Goal: Task Accomplishment & Management: Manage account settings

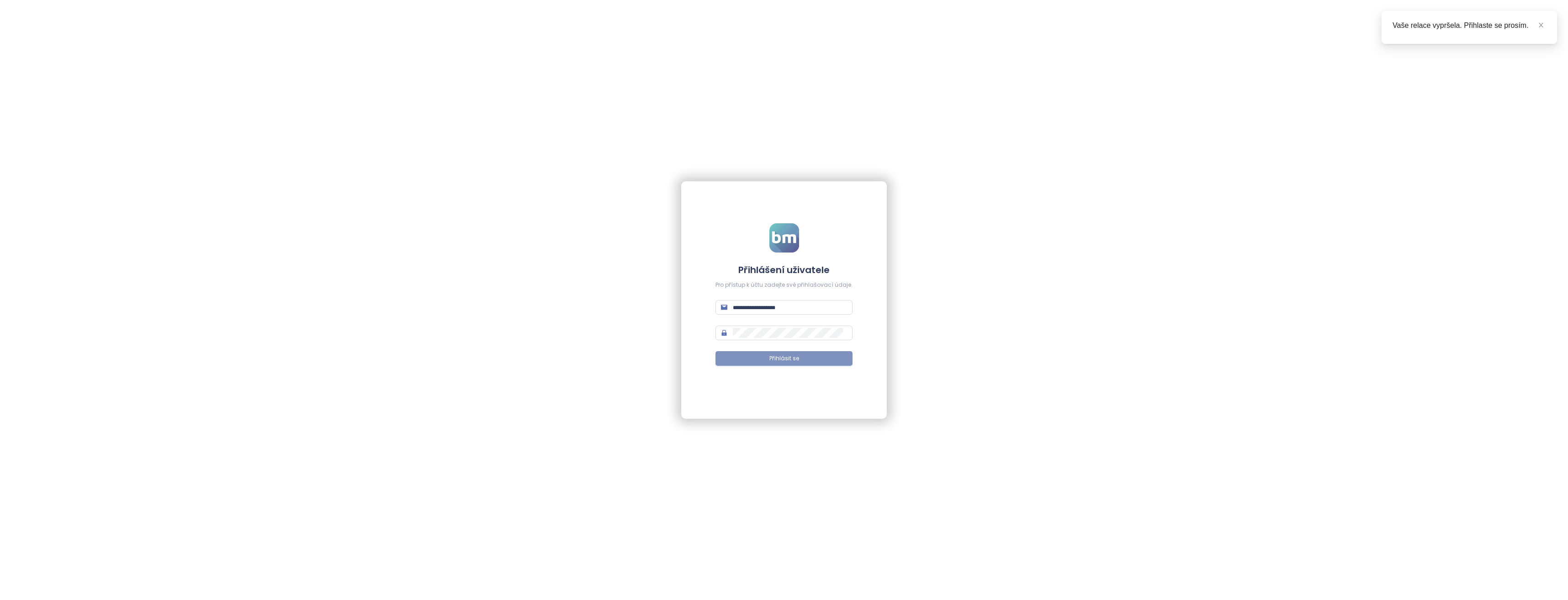
type input "**********"
click at [792, 355] on span "Přihlásit se" at bounding box center [784, 359] width 29 height 9
click at [1541, 25] on icon "close" at bounding box center [1541, 25] width 7 height 7
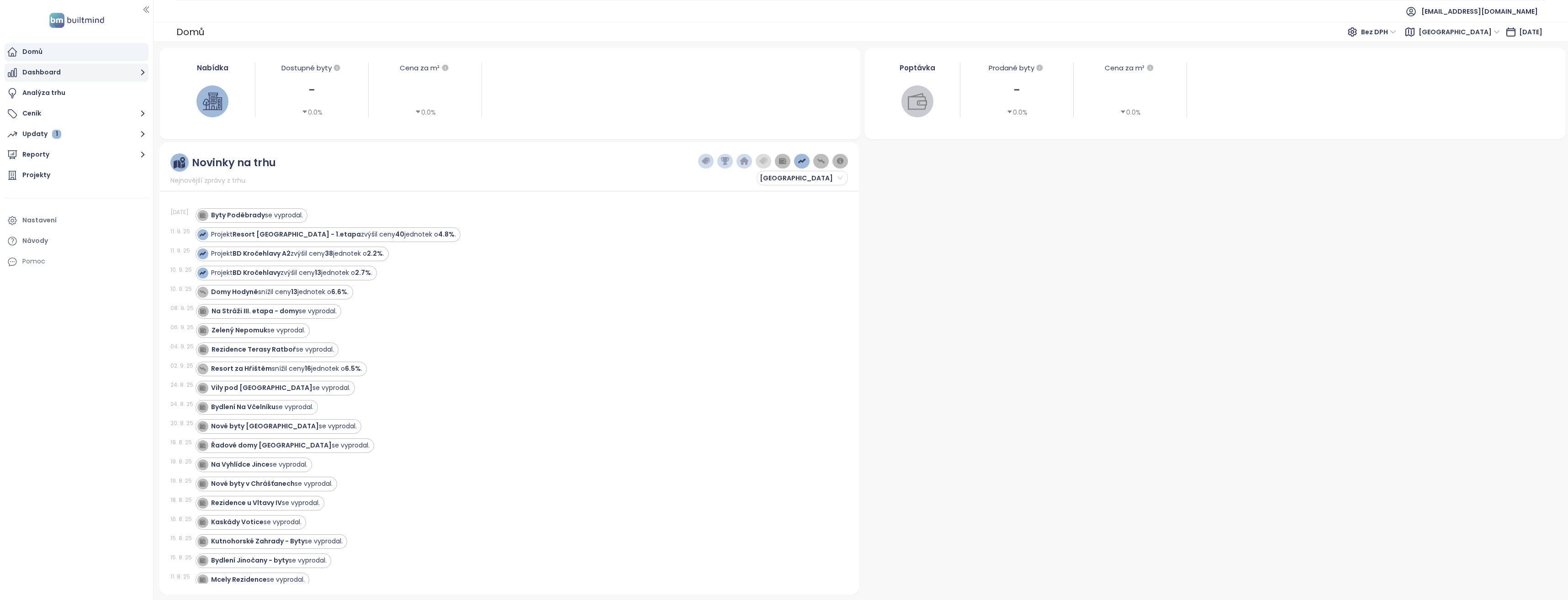
click at [142, 73] on icon "button" at bounding box center [143, 73] width 11 height 11
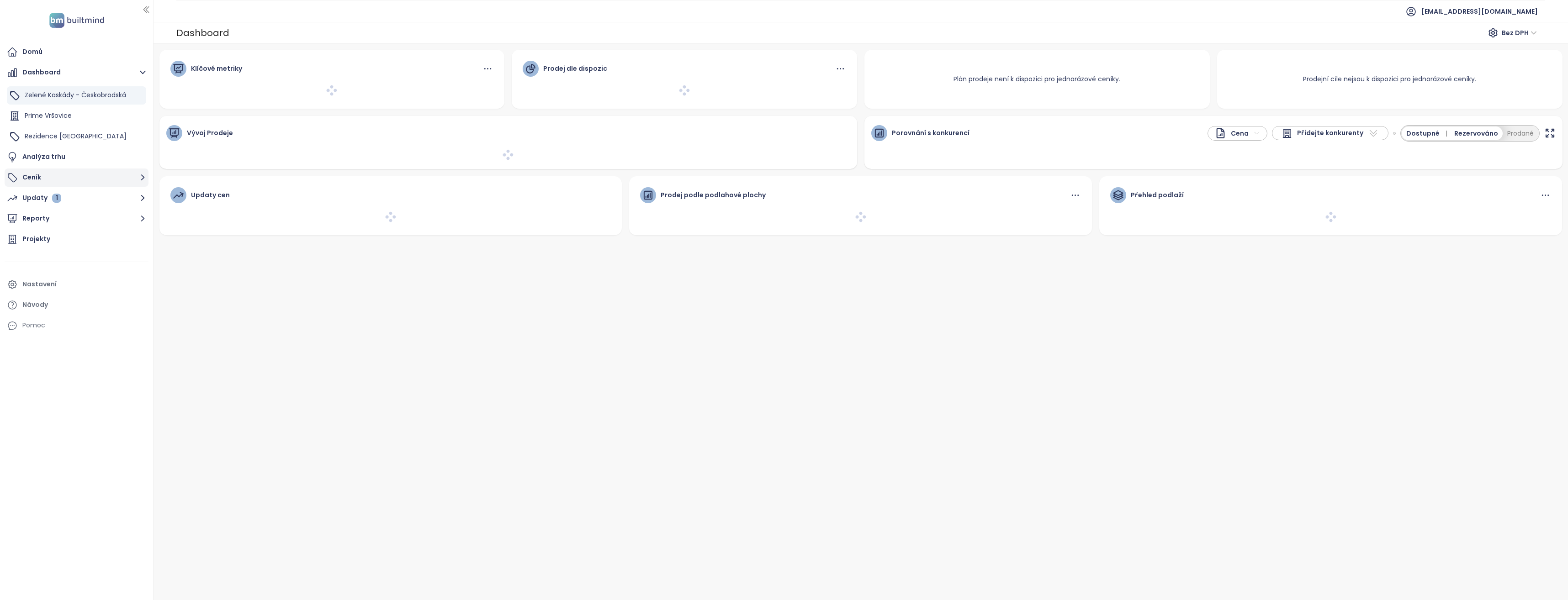
click at [138, 177] on icon "button" at bounding box center [143, 178] width 11 height 11
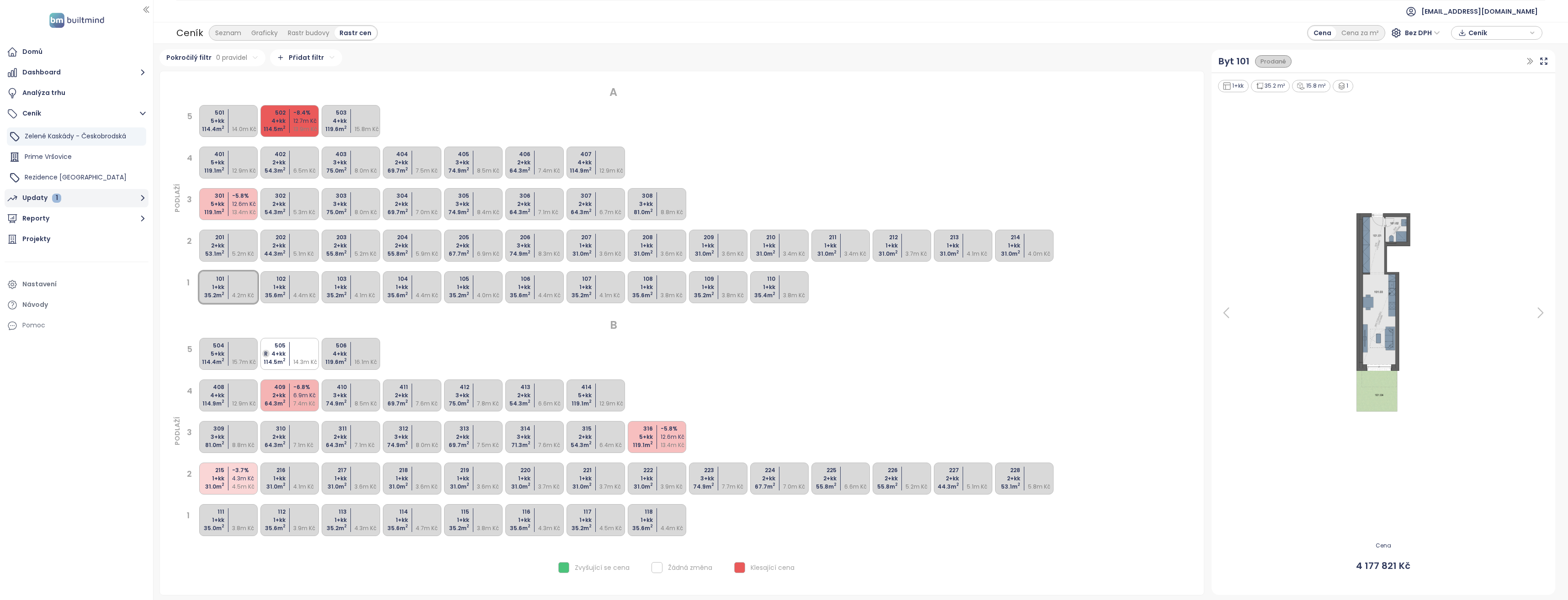
click at [145, 199] on icon "button" at bounding box center [143, 198] width 11 height 11
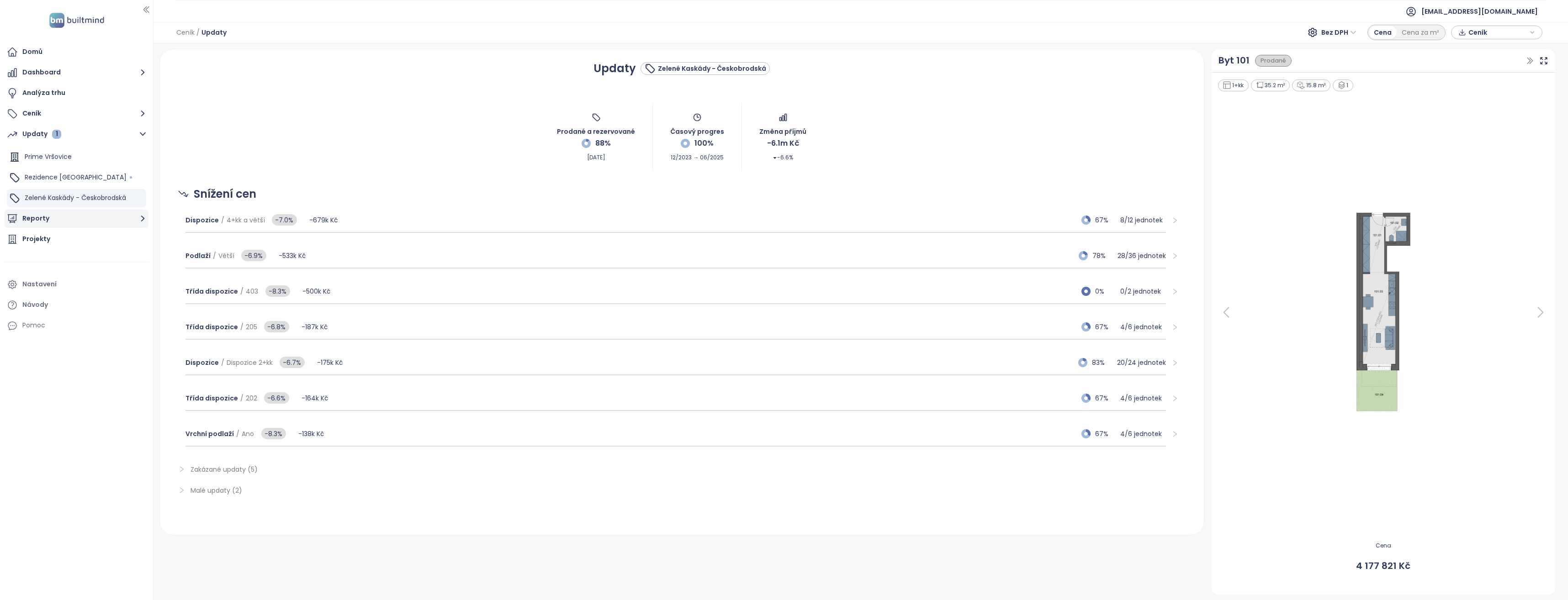
click at [143, 221] on icon "button" at bounding box center [143, 218] width 11 height 11
click at [41, 320] on div "Nastavení" at bounding box center [39, 325] width 34 height 11
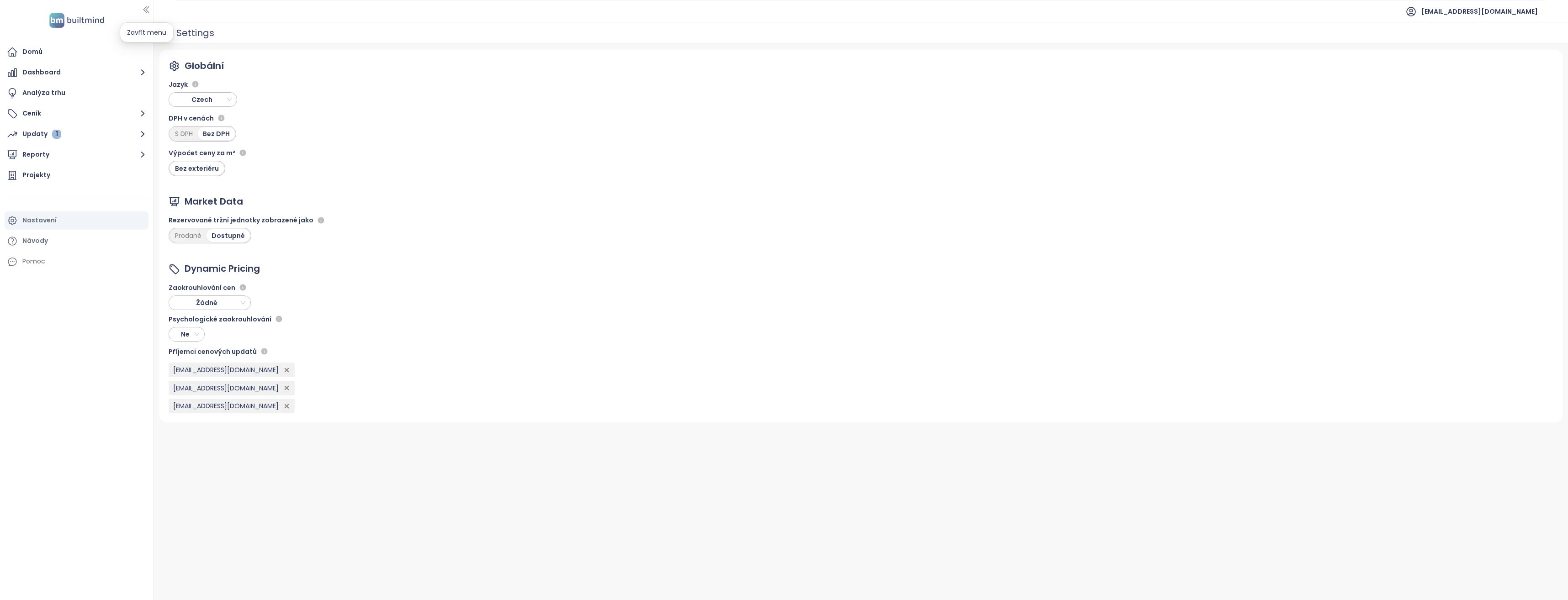
click at [148, 9] on icon "button" at bounding box center [146, 9] width 9 height 9
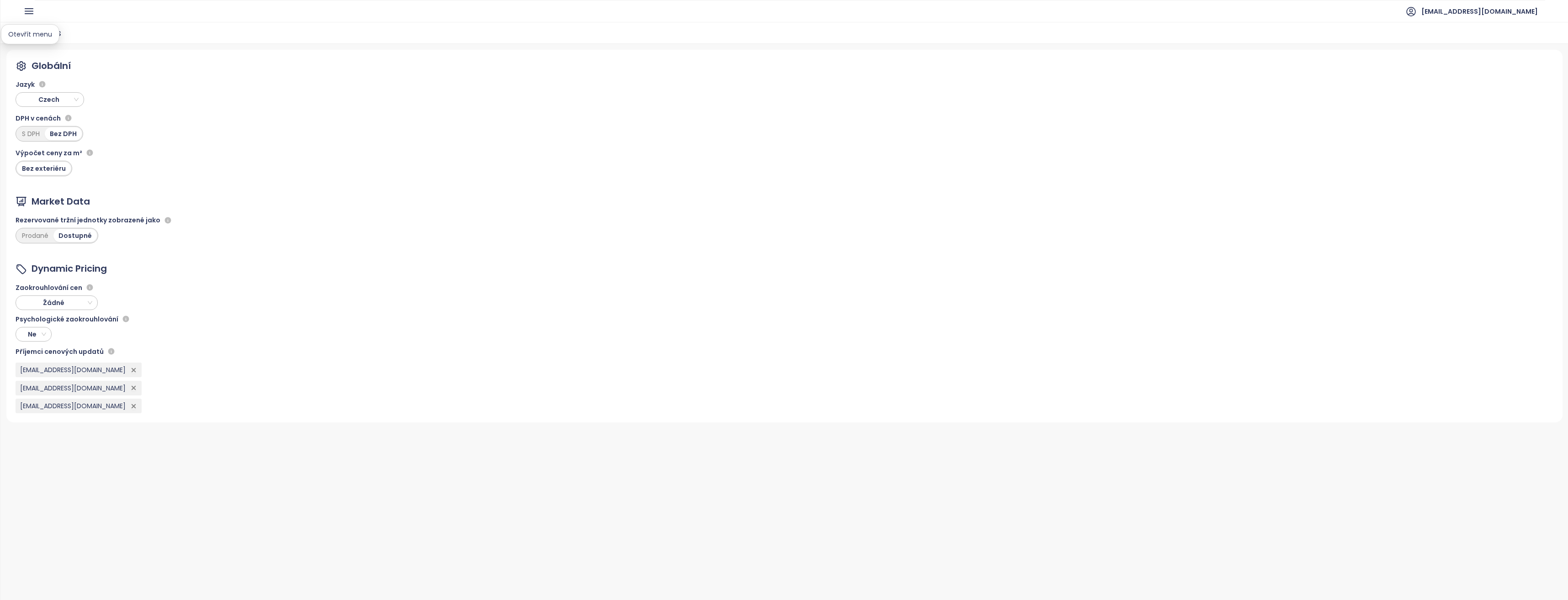
click at [28, 9] on icon "button" at bounding box center [29, 11] width 8 height 5
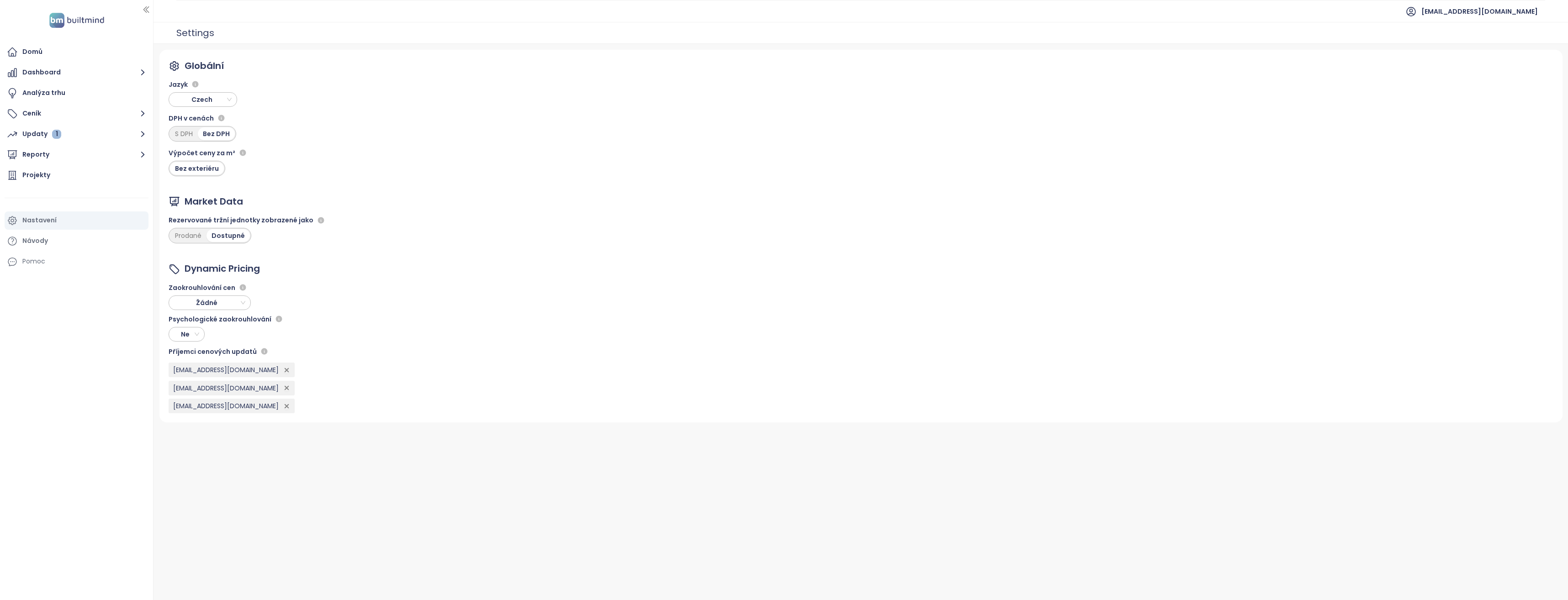
click at [65, 369] on div "Domů Dashboard Analýza trhu Ceník Updaty 1 Reporty Projekty Nastavení Návody Po…" at bounding box center [77, 300] width 153 height 600
click at [135, 157] on button "Reporty" at bounding box center [77, 155] width 144 height 18
